Goal: Submit feedback/report problem

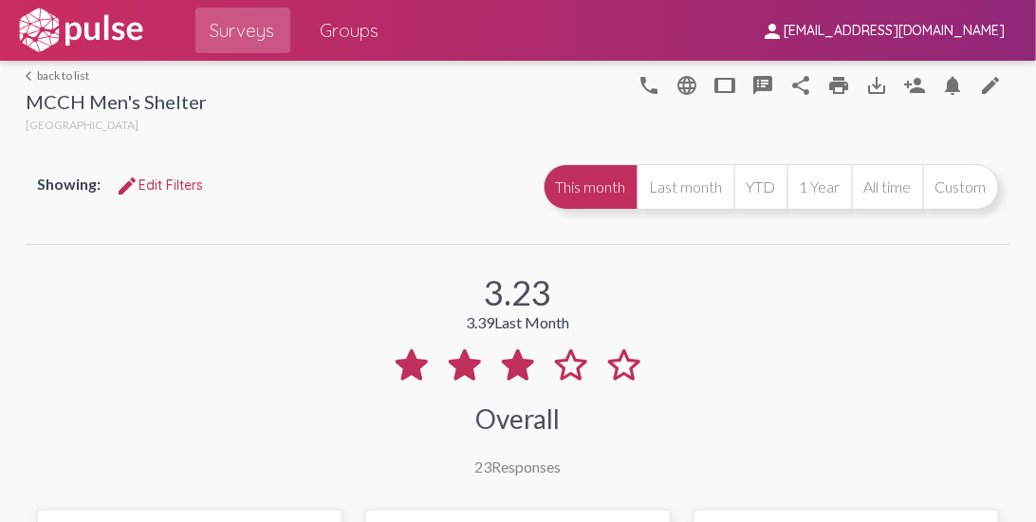
scroll to position [921, 0]
